Goal: Task Accomplishment & Management: Manage account settings

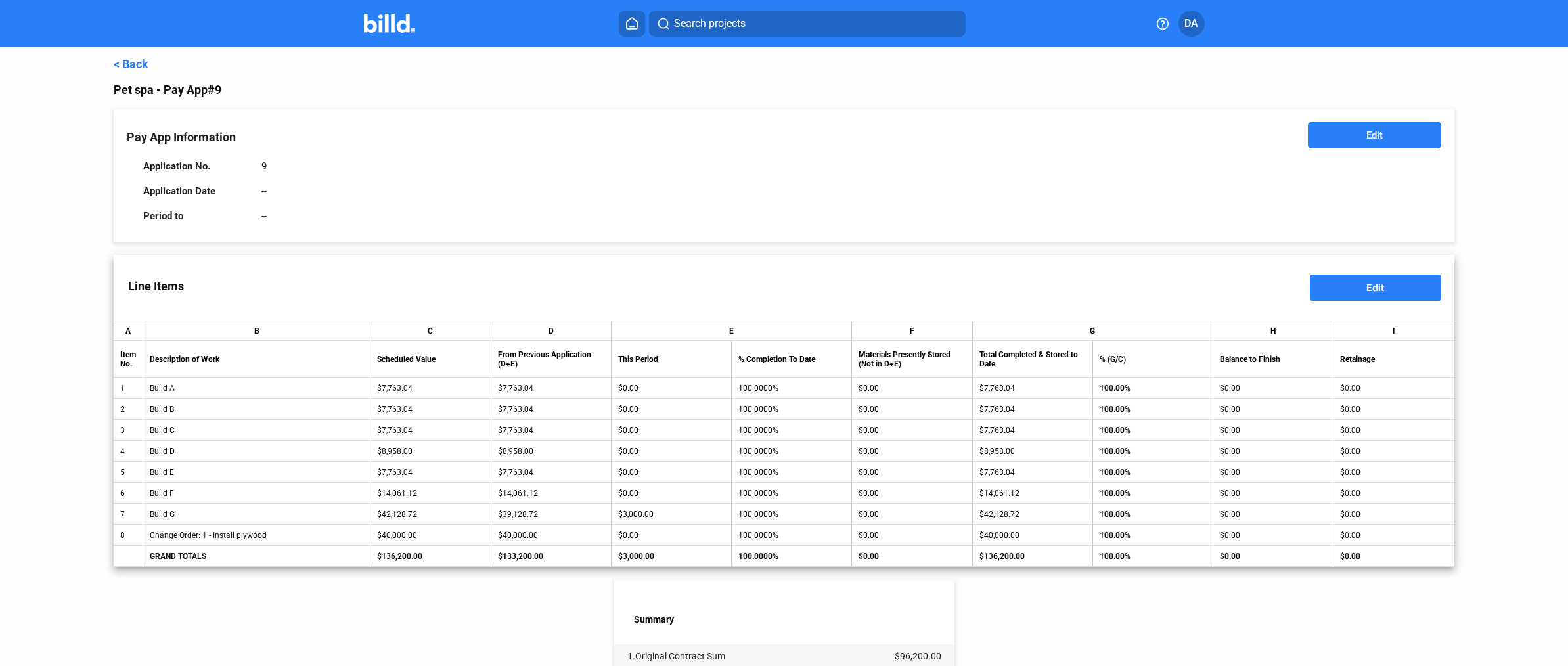
click at [137, 62] on link "< Back" at bounding box center [131, 64] width 35 height 14
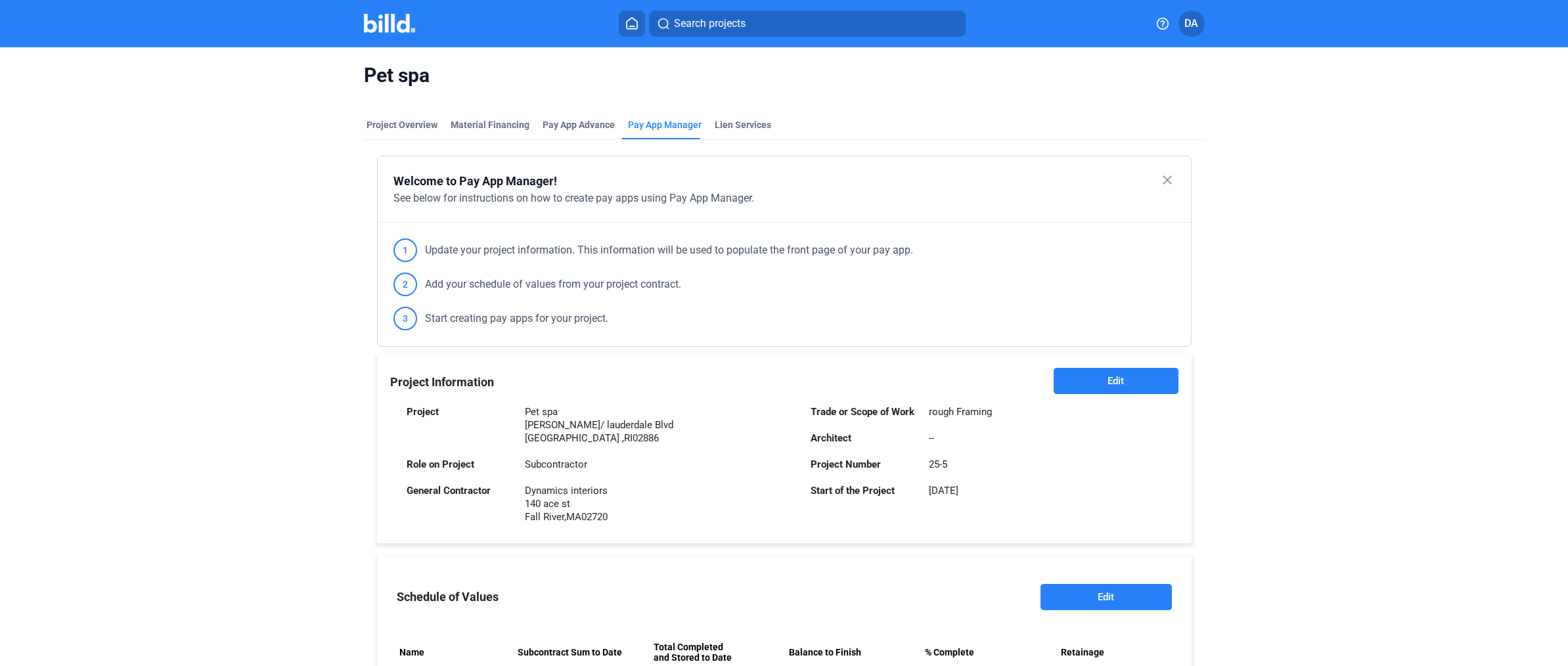
click at [408, 128] on div "Project Overview" at bounding box center [402, 125] width 71 height 13
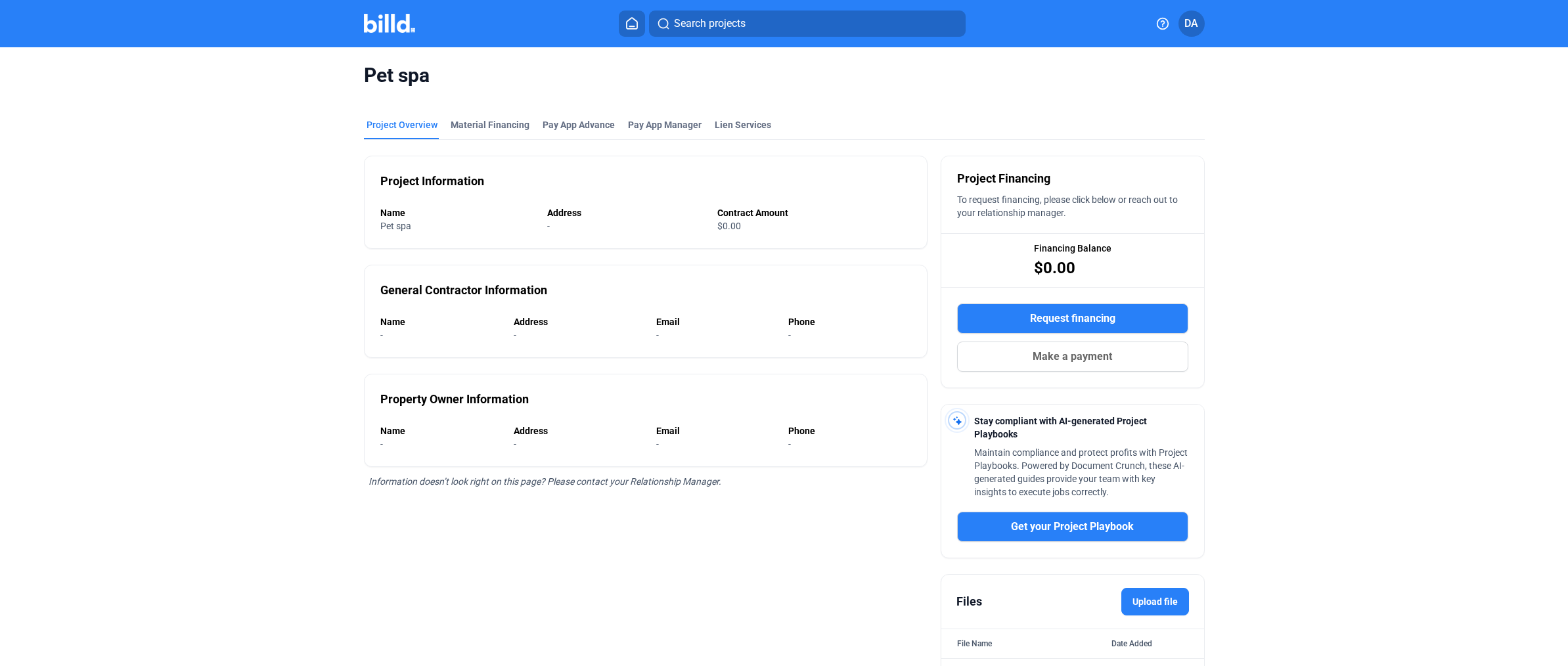
click at [639, 17] on button at bounding box center [632, 24] width 26 height 26
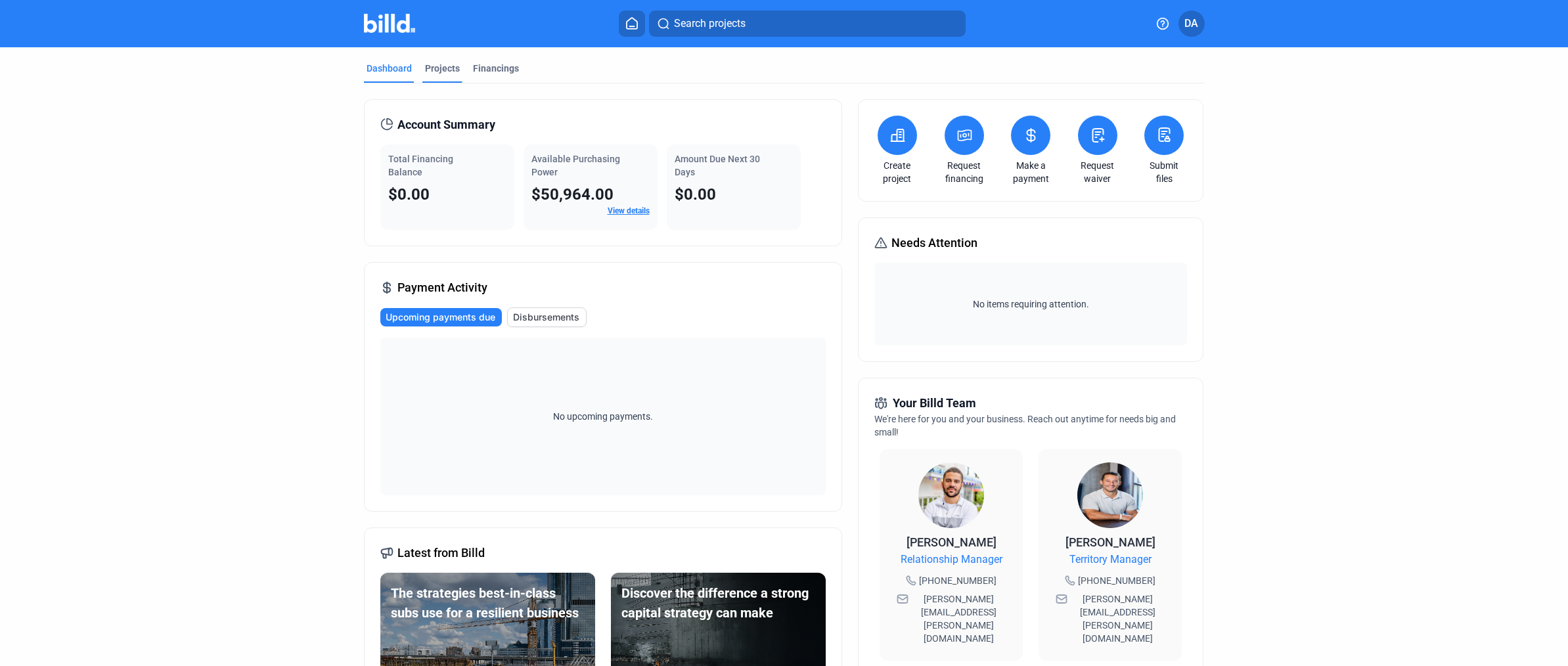
click at [444, 67] on div "Projects" at bounding box center [442, 68] width 35 height 13
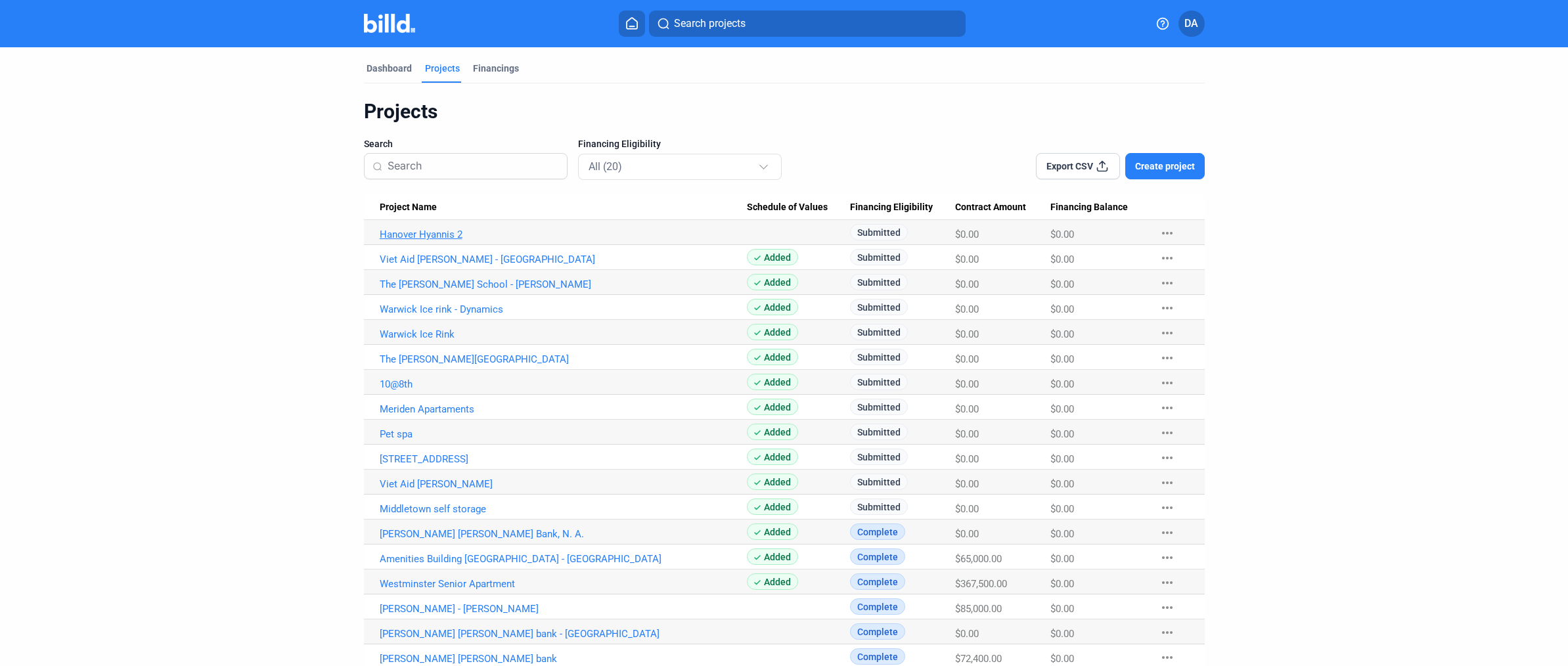
click at [428, 231] on link "Hanover Hyannis 2" at bounding box center [563, 235] width 367 height 12
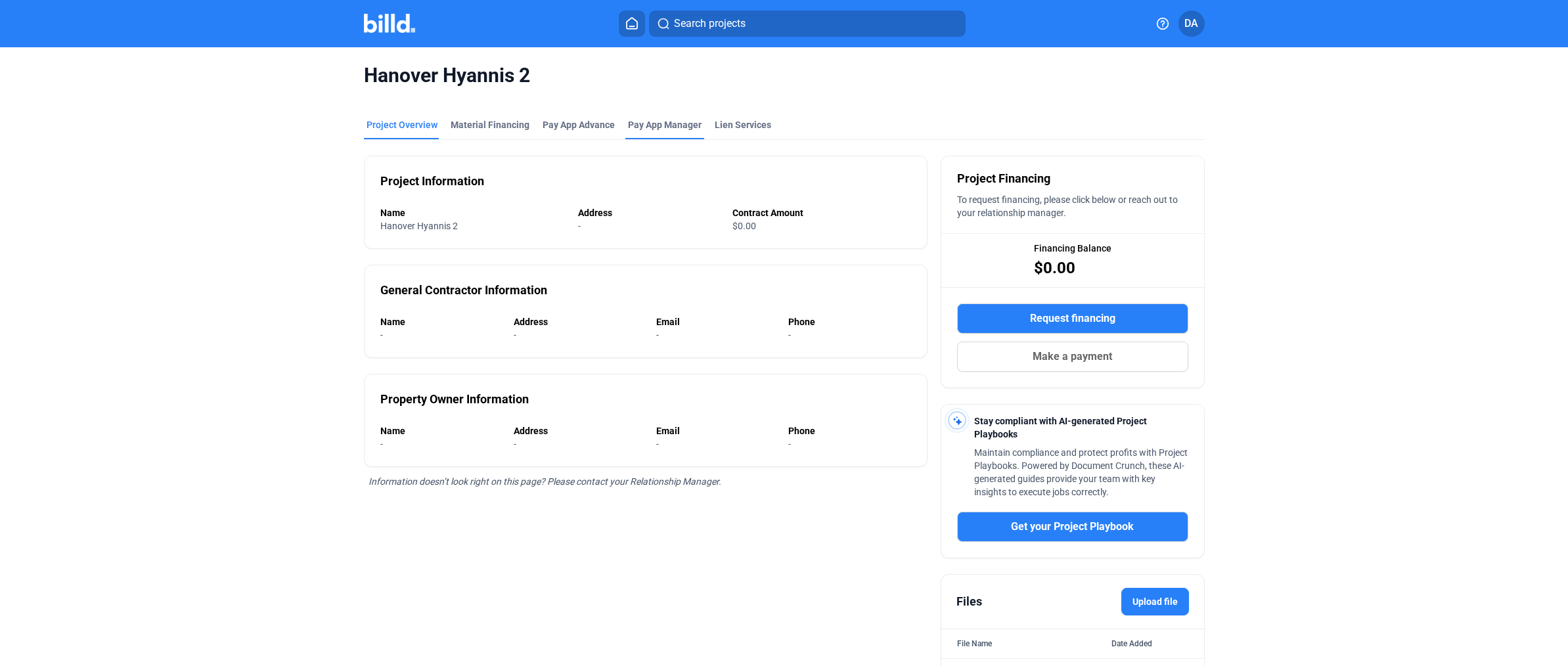
click at [653, 129] on span "Pay App Manager" at bounding box center [664, 125] width 73 height 13
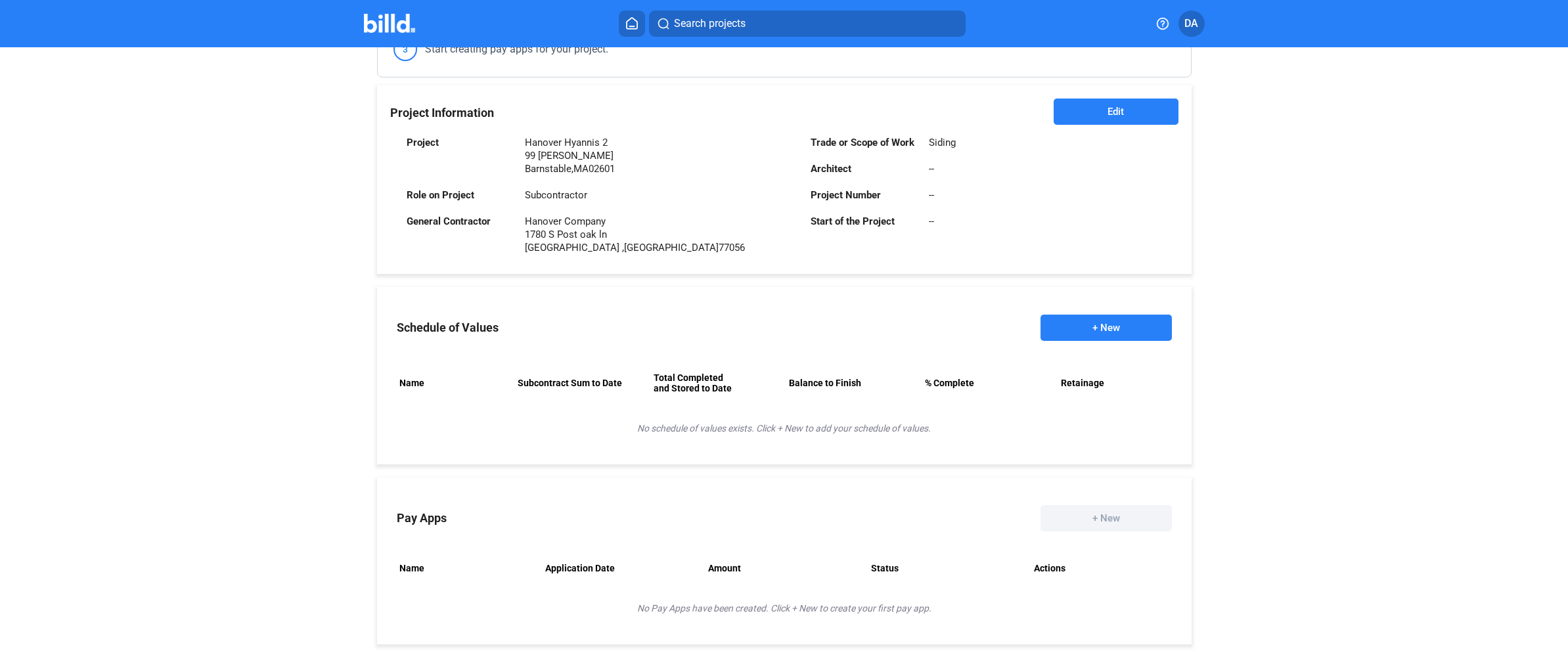
scroll to position [309, 0]
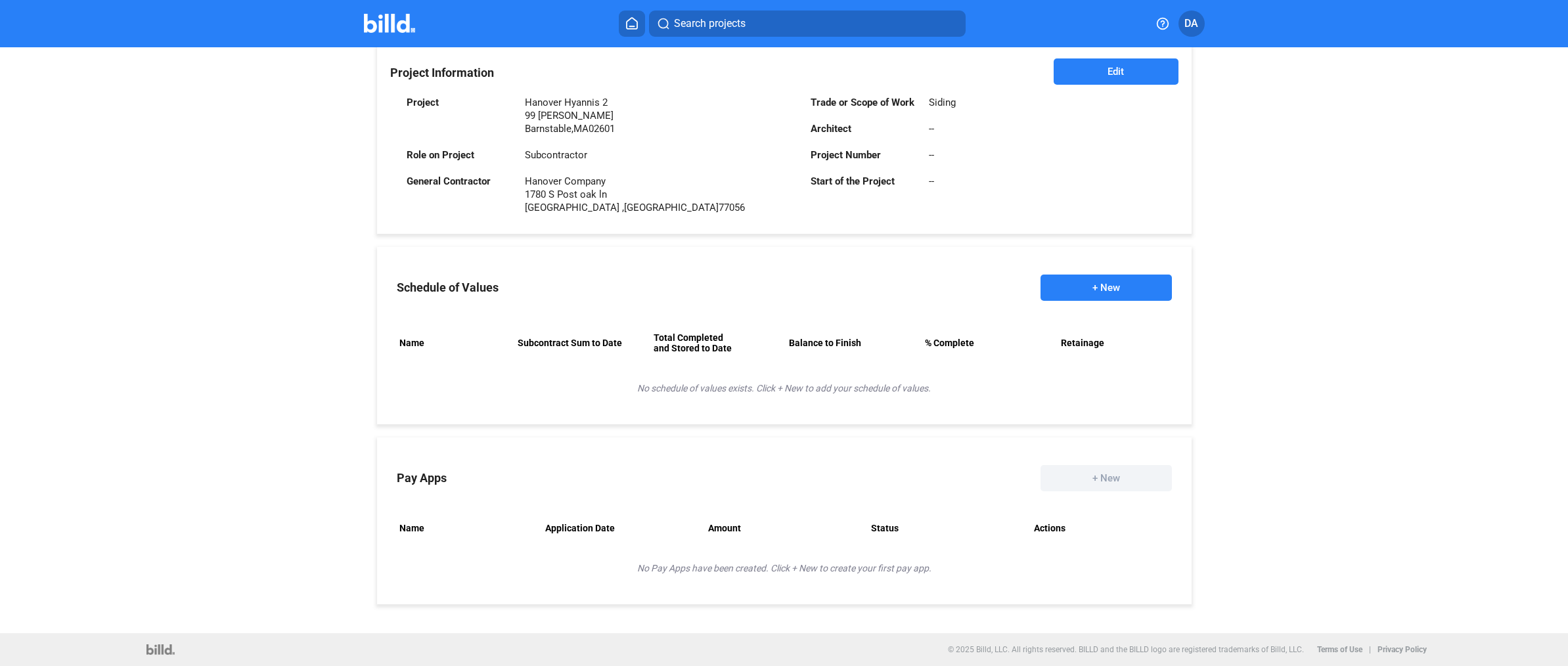
click at [228, 328] on div "Hanover Hyannis 2 Project Overview Material Financing Pay App Advance Pay App M…" at bounding box center [784, 186] width 1317 height 896
